Goal: Find specific page/section: Find specific page/section

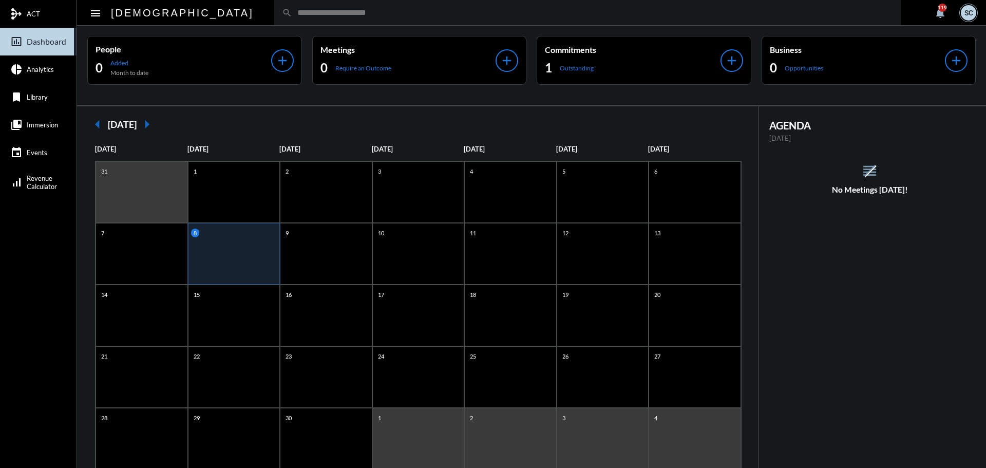
click at [342, 16] on input "text" at bounding box center [592, 12] width 601 height 9
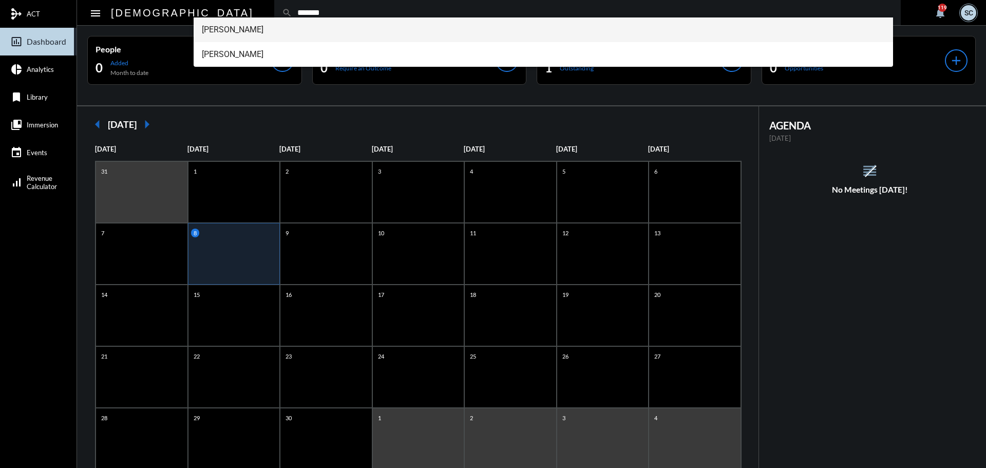
type input "*******"
click at [328, 27] on span "[PERSON_NAME]" at bounding box center [544, 29] width 684 height 25
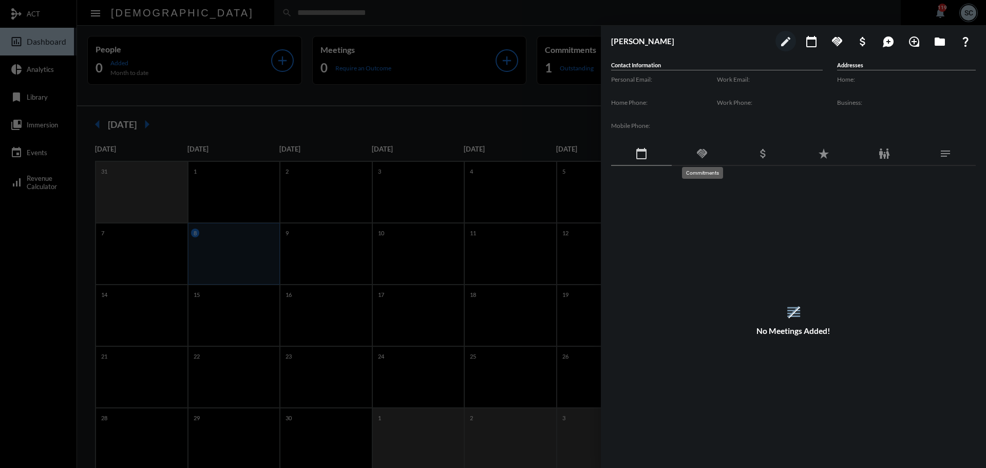
click at [700, 153] on mat-icon "handshake" at bounding box center [702, 153] width 12 height 12
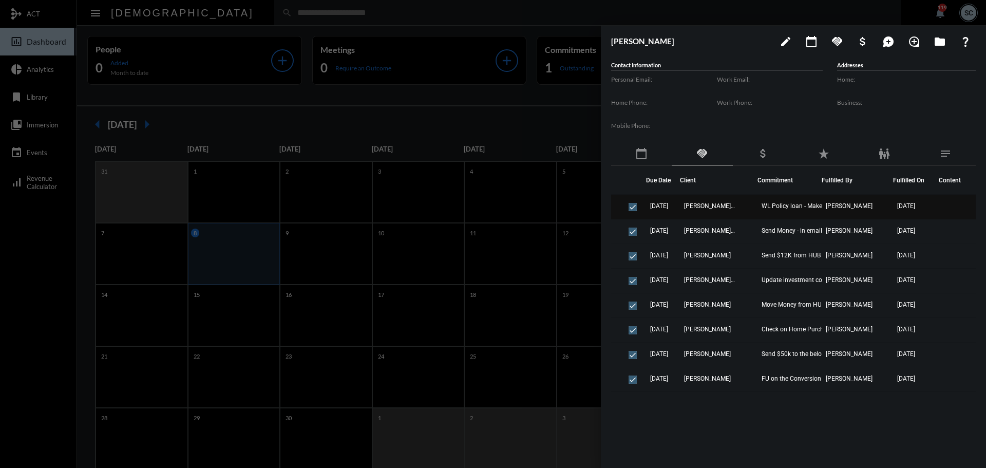
click at [699, 210] on td "[PERSON_NAME] - [PERSON_NAME]" at bounding box center [719, 207] width 78 height 25
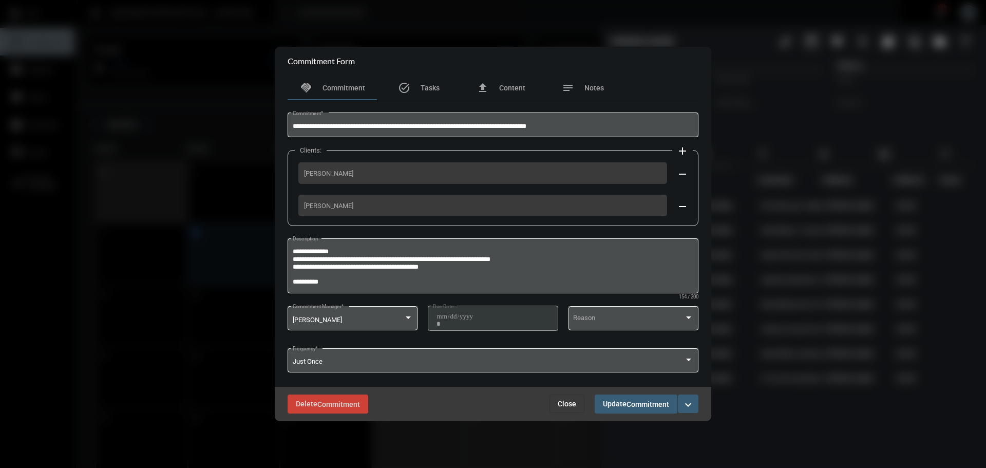
click at [568, 404] on span "Close" at bounding box center [567, 404] width 18 height 8
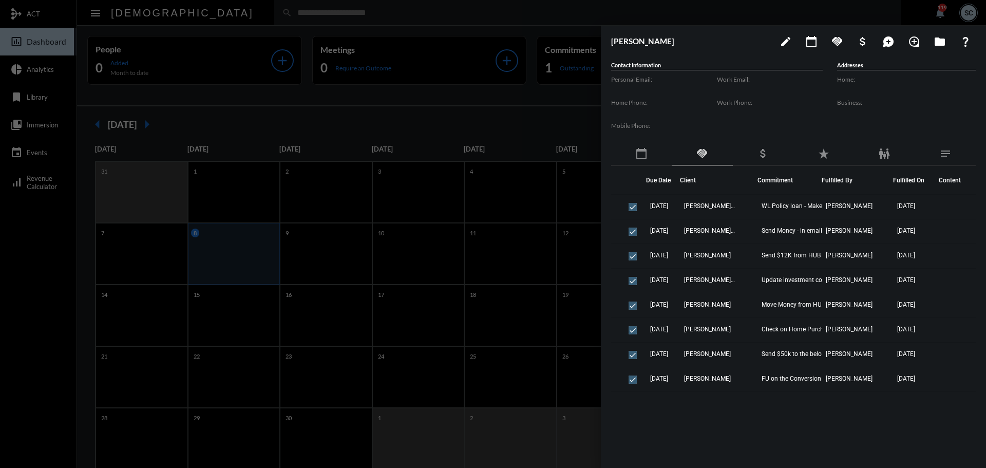
click at [475, 17] on div at bounding box center [493, 234] width 986 height 468
